Goal: Navigation & Orientation: Understand site structure

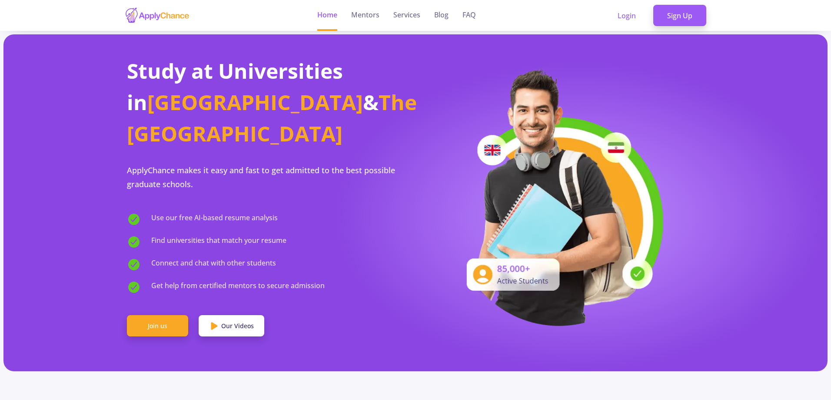
click at [618, 137] on img at bounding box center [559, 196] width 213 height 260
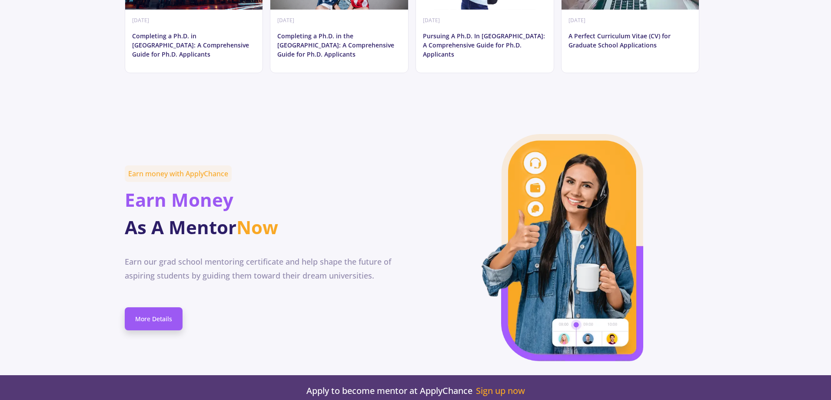
scroll to position [4712, 0]
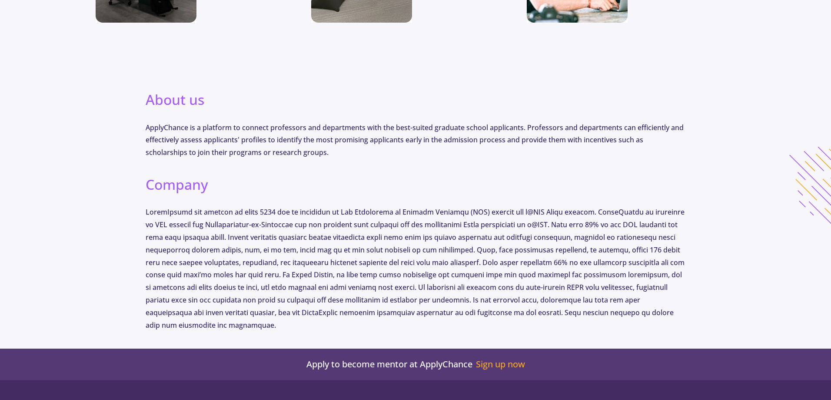
scroll to position [391, 0]
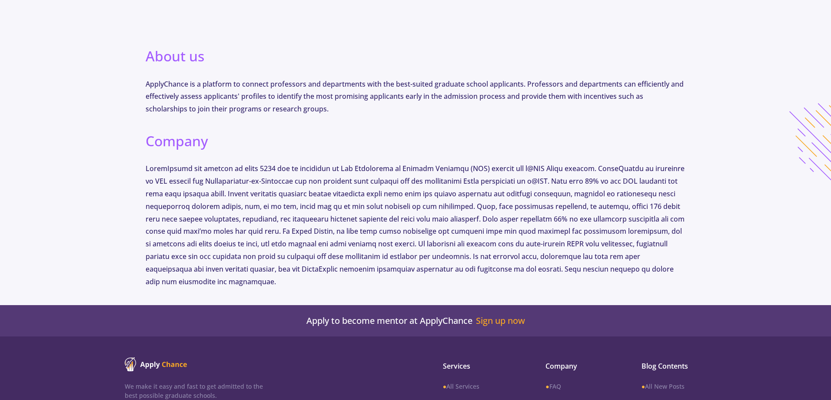
click at [167, 170] on p at bounding box center [416, 224] width 540 height 125
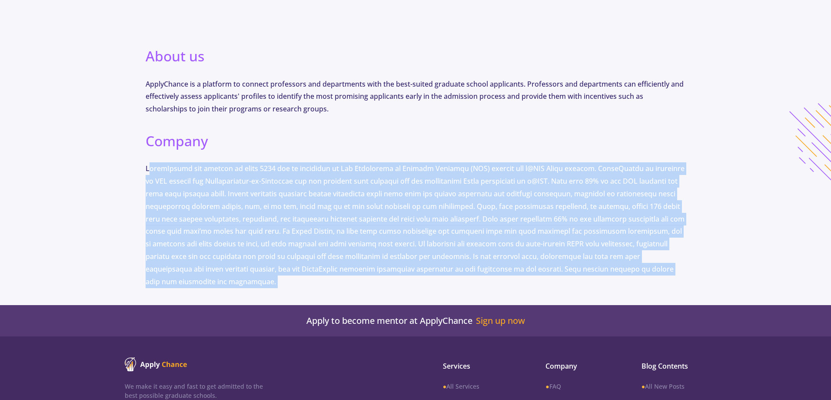
click at [167, 170] on p at bounding box center [416, 224] width 540 height 125
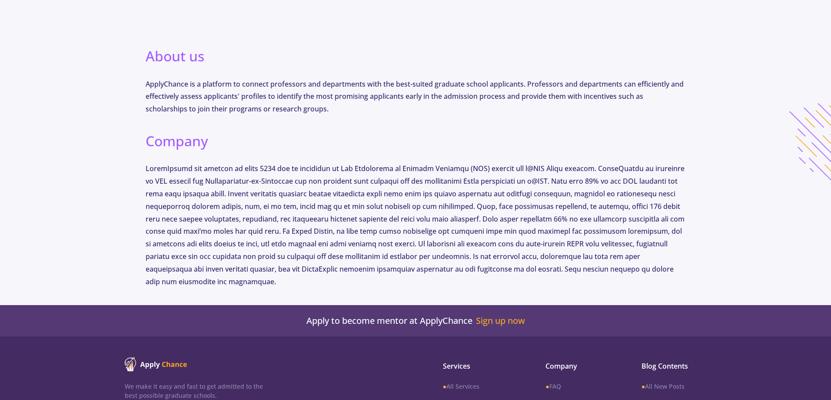
click at [185, 85] on p "ApplyChance is a platform to connect professors and departments with the best-s…" at bounding box center [416, 96] width 540 height 37
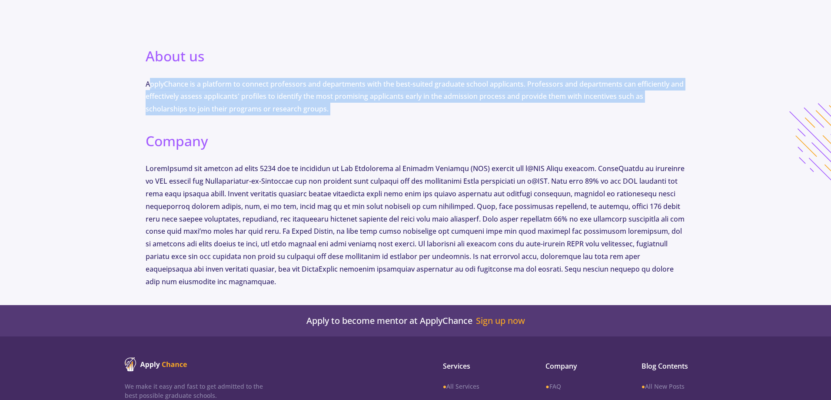
click at [185, 85] on p "ApplyChance is a platform to connect professors and departments with the best-s…" at bounding box center [416, 96] width 540 height 37
